Goal: Navigation & Orientation: Find specific page/section

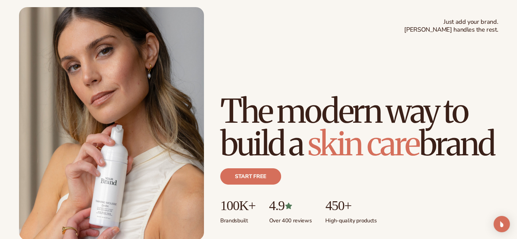
scroll to position [102, 0]
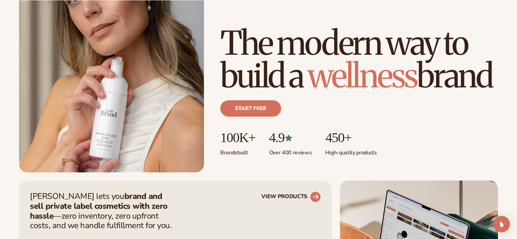
click at [284, 197] on link "VIEW PRODUCTS" at bounding box center [290, 196] width 59 height 11
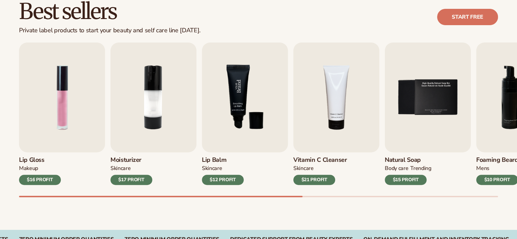
scroll to position [204, 0]
